Goal: Obtain resource: Download file/media

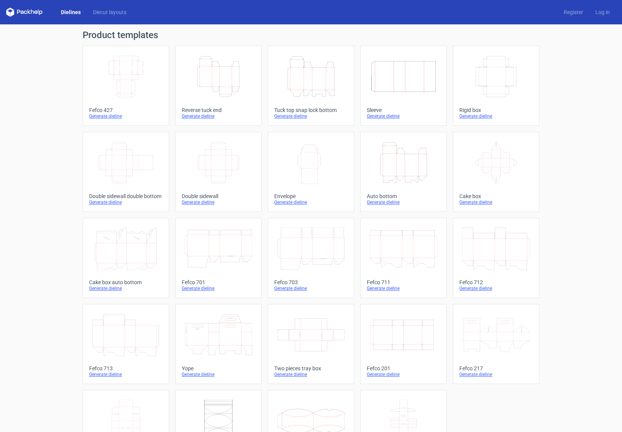
click at [317, 75] on icon "Height Depth Width" at bounding box center [310, 76] width 67 height 43
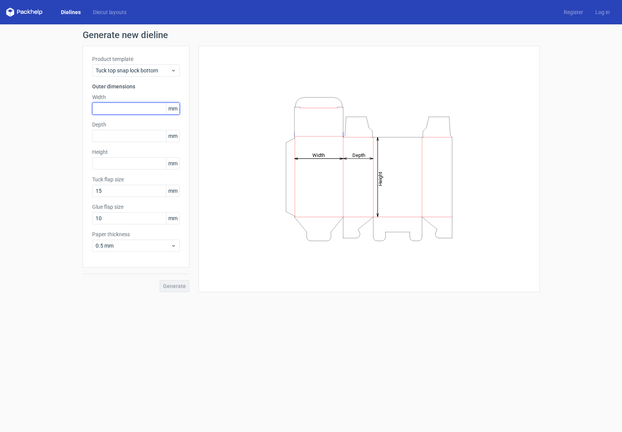
click at [136, 112] on input "text" at bounding box center [136, 108] width 88 height 12
type input "195"
type input "120"
click at [185, 285] on span "Generate" at bounding box center [174, 285] width 23 height 5
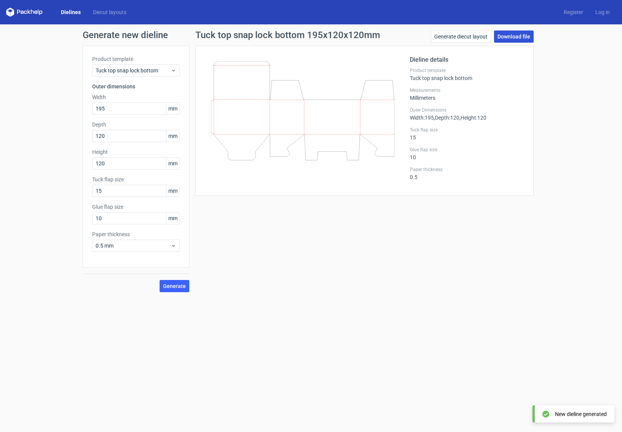
click at [510, 37] on link "Download file" at bounding box center [514, 36] width 40 height 12
click at [122, 132] on input "120" at bounding box center [136, 136] width 88 height 12
paste input "39298"
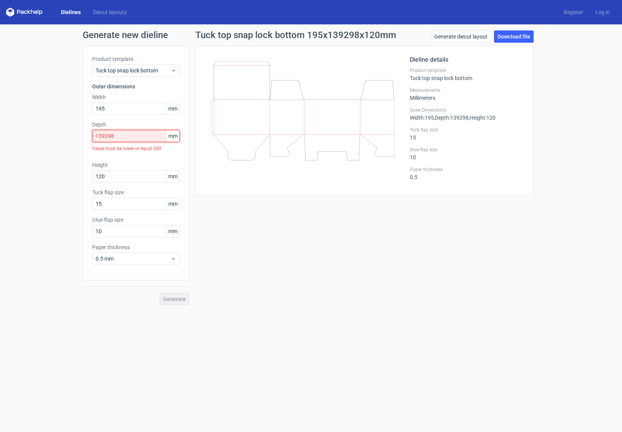
click at [106, 137] on input "139298" at bounding box center [136, 136] width 88 height 12
click at [139, 134] on input "1392" at bounding box center [136, 136] width 88 height 12
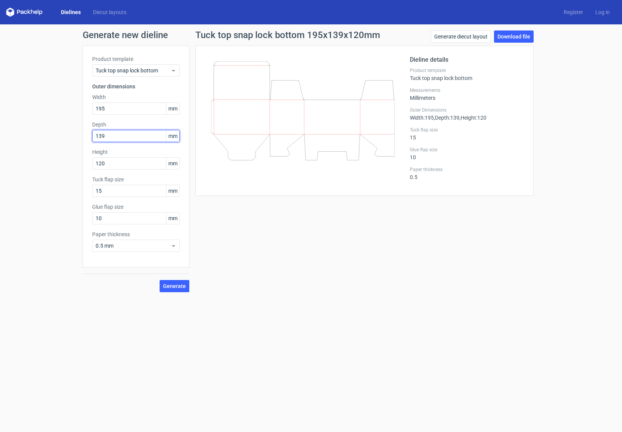
type input "139"
click at [178, 288] on span "Generate" at bounding box center [174, 285] width 23 height 5
click at [498, 37] on link "Download file" at bounding box center [514, 36] width 40 height 12
